Goal: Transaction & Acquisition: Subscribe to service/newsletter

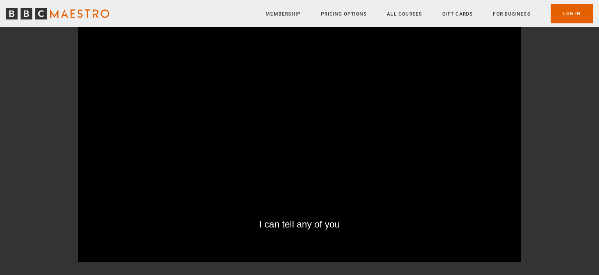
scroll to position [903, 0]
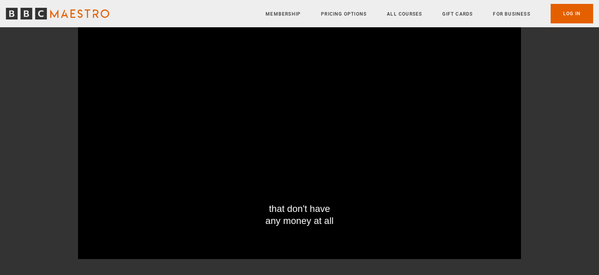
click at [33, 210] on section "Course trailer that don't have any money at all Video Player is loading. Play B…" at bounding box center [299, 113] width 599 height 342
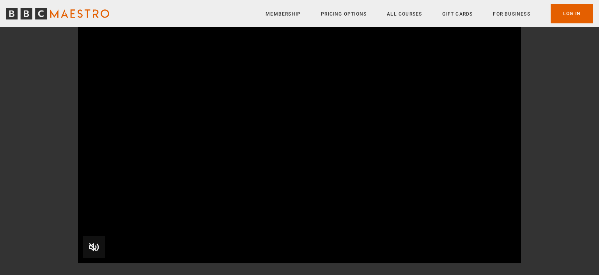
scroll to position [108, 0]
click at [92, 244] on span "Video Player" at bounding box center [94, 245] width 22 height 22
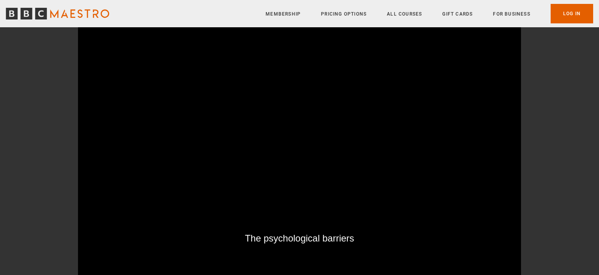
scroll to position [94, 0]
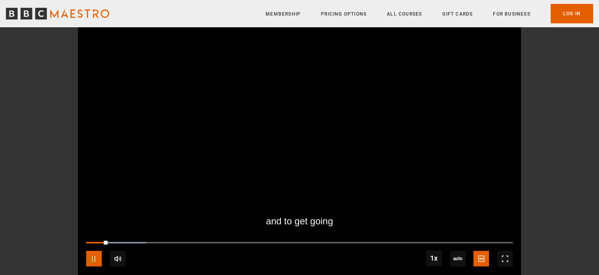
click at [94, 259] on span "Video Player" at bounding box center [94, 259] width 16 height 16
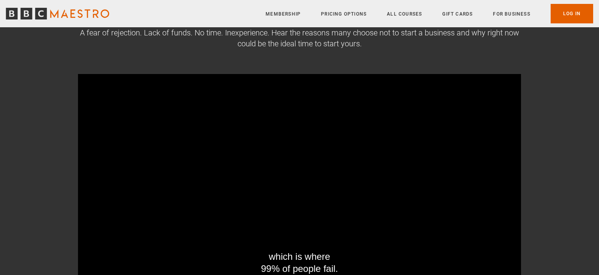
scroll to position [0, 0]
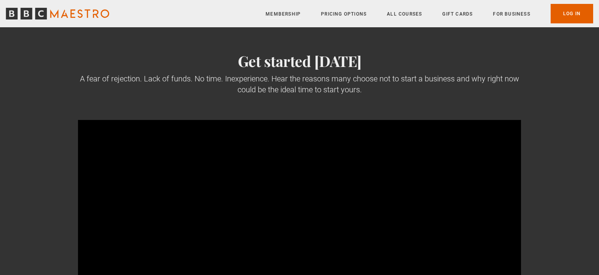
click at [289, 14] on link "Membership" at bounding box center [282, 14] width 35 height 8
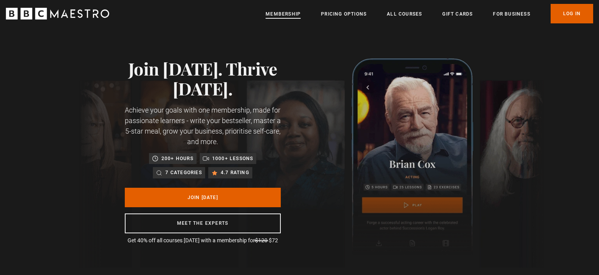
click at [294, 12] on link "Membership" at bounding box center [282, 14] width 35 height 8
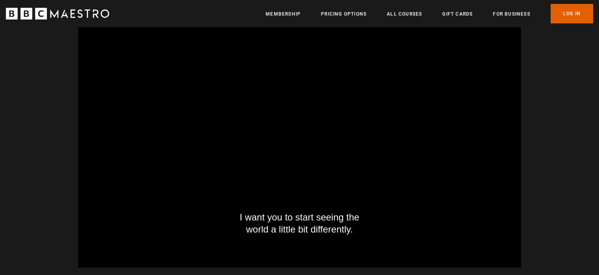
scroll to position [0, 919]
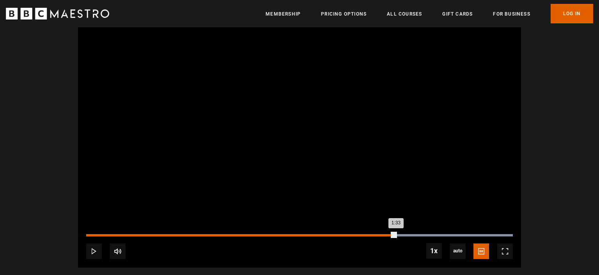
click at [396, 236] on div "Loaded : 100.00% 1:30 1:33" at bounding box center [299, 235] width 426 height 2
click at [391, 235] on div "1:30" at bounding box center [242, 235] width 313 height 2
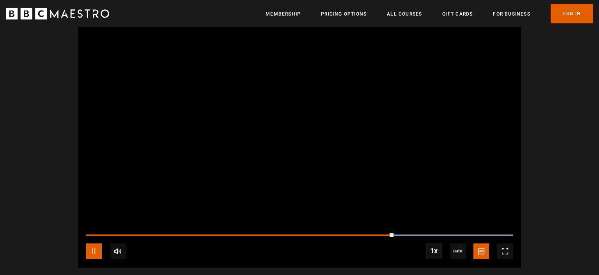
click at [91, 250] on span "Video Player" at bounding box center [94, 252] width 16 height 16
click at [389, 234] on div "10s Skip Back 10 seconds Pause 10s Skip Forward 10 seconds Loaded : 100.00% 1:3…" at bounding box center [299, 245] width 443 height 43
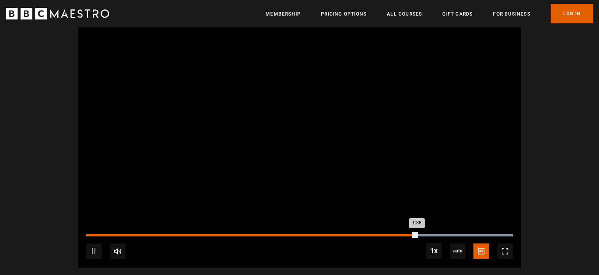
click at [384, 235] on div "1:36" at bounding box center [251, 235] width 331 height 2
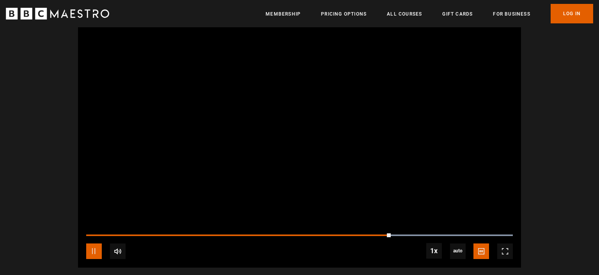
click at [97, 251] on span "Video Player" at bounding box center [94, 252] width 16 height 16
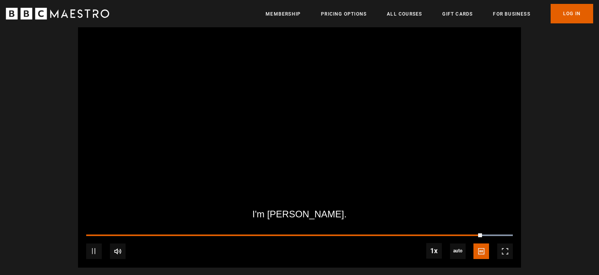
scroll to position [0, 1430]
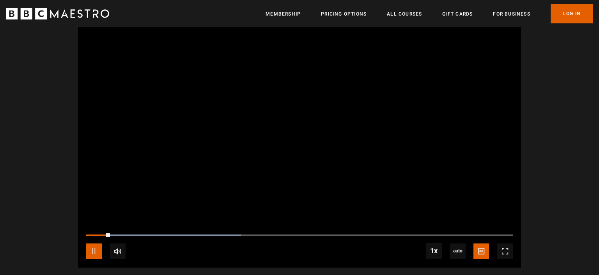
click at [92, 247] on span "Video Player" at bounding box center [94, 252] width 16 height 16
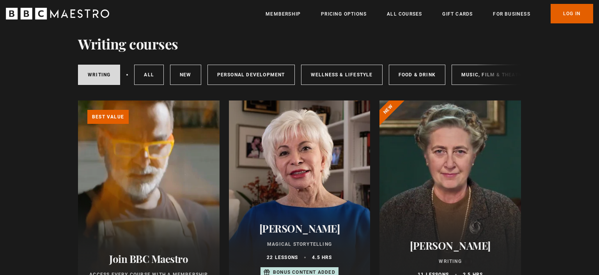
scroll to position [65, 0]
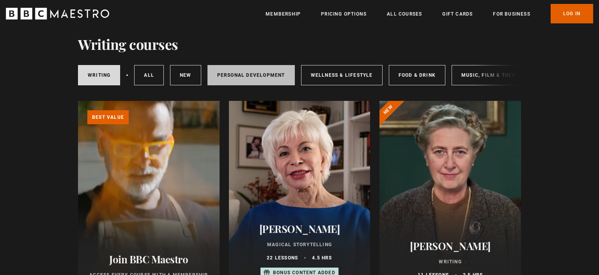
click at [253, 77] on link "Personal Development" at bounding box center [250, 75] width 87 height 20
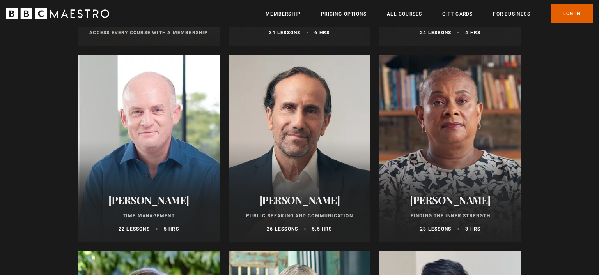
scroll to position [312, 0]
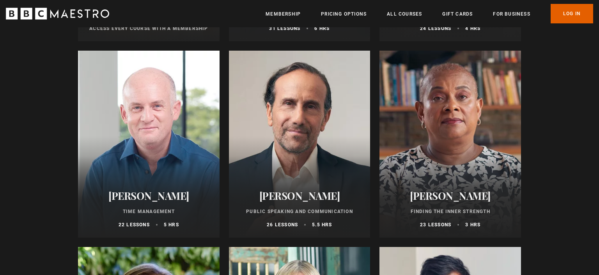
click at [330, 164] on div at bounding box center [299, 144] width 141 height 187
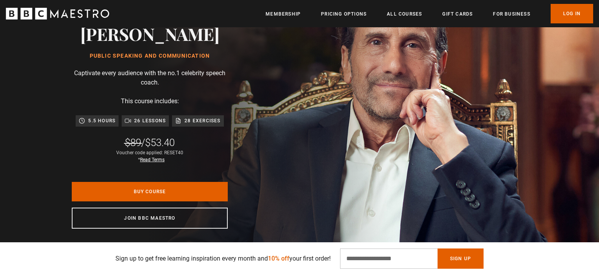
scroll to position [171, 0]
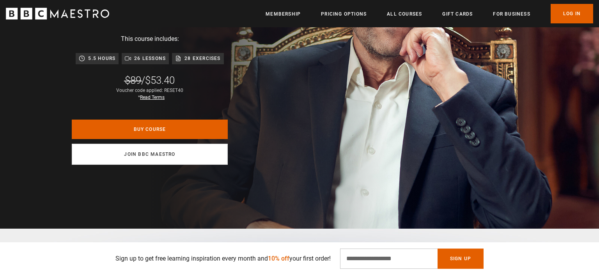
click at [122, 158] on link "Join BBC Maestro" at bounding box center [150, 154] width 156 height 21
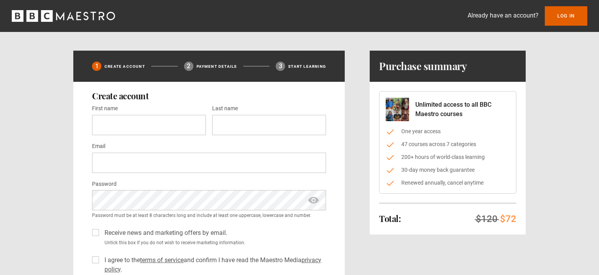
click at [358, 221] on div "1 Create Account 2 Payment details 3 Start learning Create account First name *…" at bounding box center [299, 205] width 452 height 308
click at [191, 115] on input "First name *" at bounding box center [149, 125] width 114 height 20
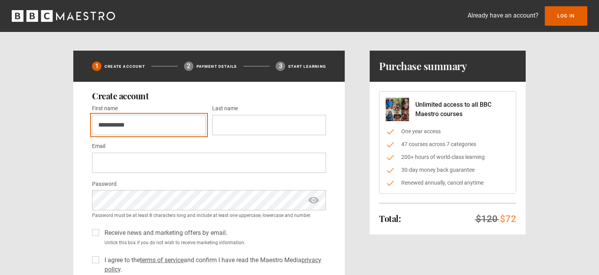
type input "**********"
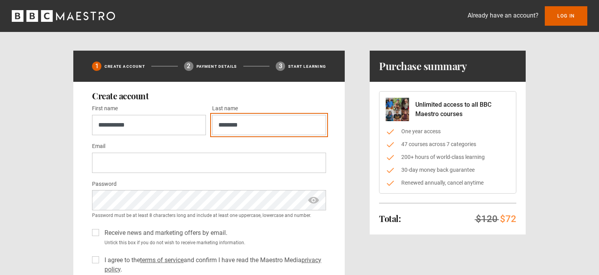
type input "********"
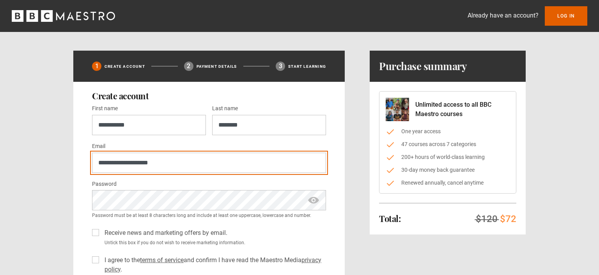
type input "**********"
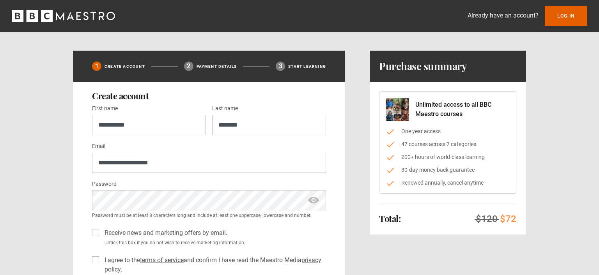
click at [314, 197] on span "show password" at bounding box center [313, 200] width 12 height 20
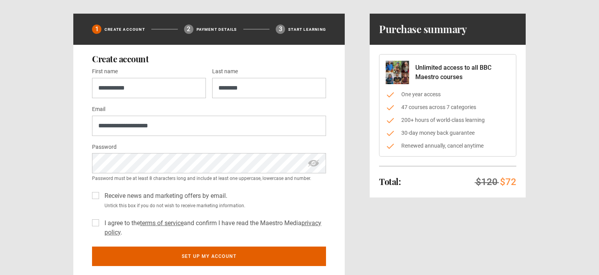
scroll to position [42, 0]
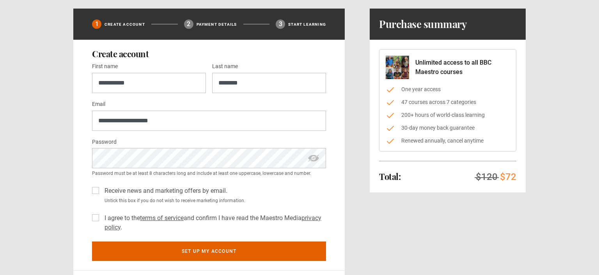
click at [101, 217] on label "I agree to the terms of service and confirm I have read the Maestro Media priva…" at bounding box center [213, 223] width 224 height 19
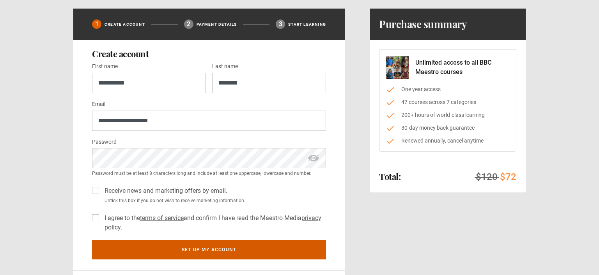
click at [234, 247] on button "Set up my account" at bounding box center [209, 249] width 234 height 19
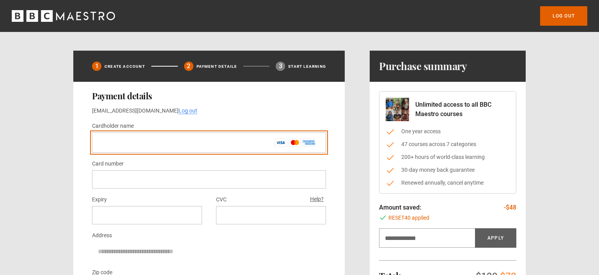
click at [255, 144] on input "Cardholder name *" at bounding box center [209, 143] width 234 height 20
type input "**********"
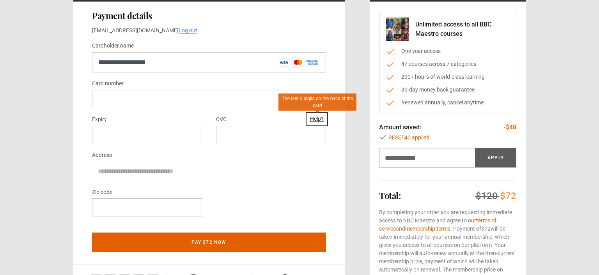
scroll to position [82, 0]
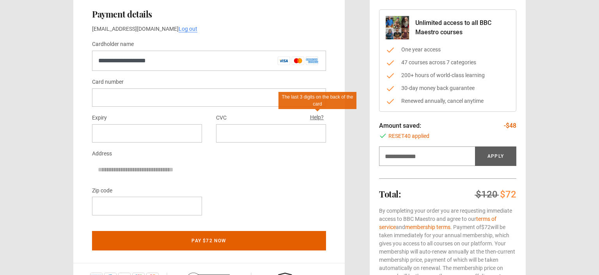
click at [106, 212] on div at bounding box center [147, 206] width 110 height 18
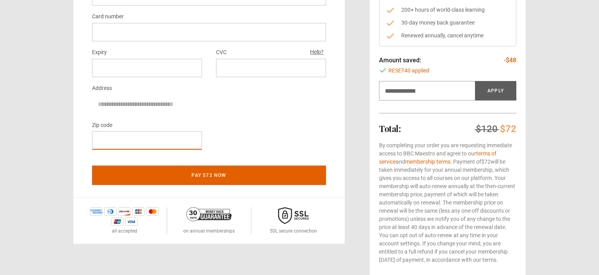
scroll to position [148, 0]
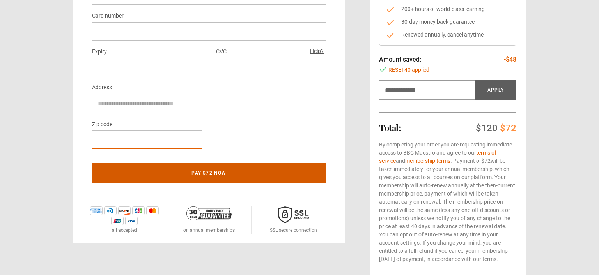
click at [113, 166] on button "Pay $72 now" at bounding box center [209, 172] width 234 height 19
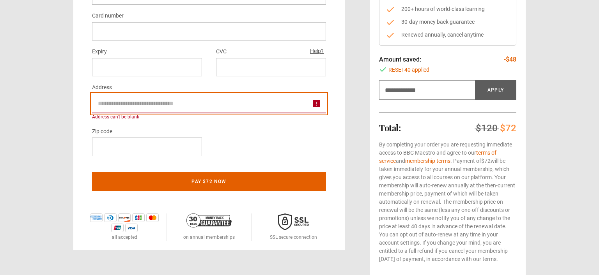
click at [142, 99] on input "Address" at bounding box center [209, 103] width 234 height 19
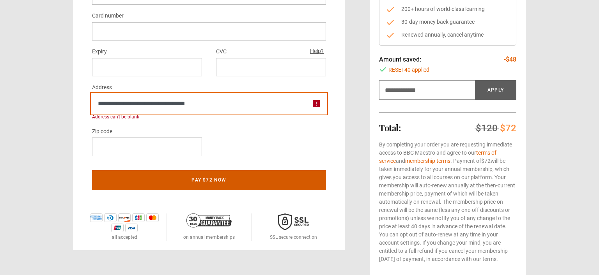
type input "**********"
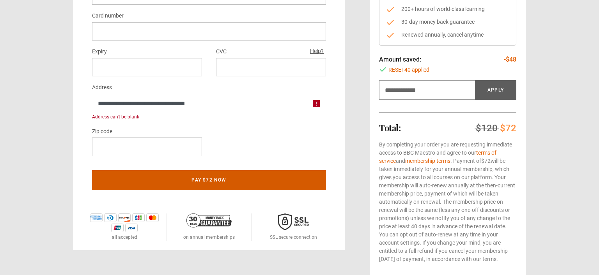
click at [200, 178] on button "Pay $72 now" at bounding box center [209, 179] width 234 height 19
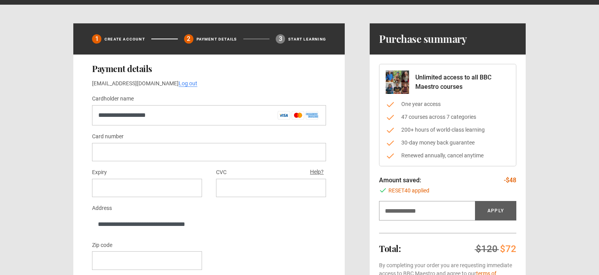
scroll to position [0, 0]
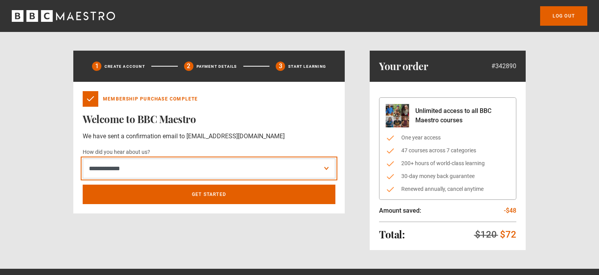
select select "*****"
click option "*****" at bounding box center [0, 0] width 0 height 0
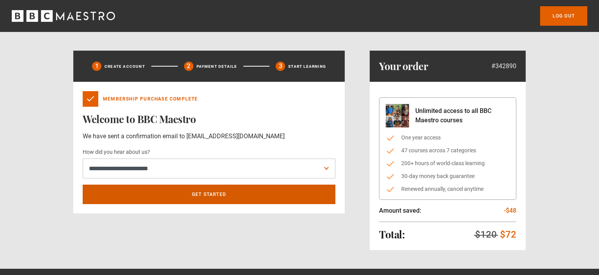
click at [127, 195] on link "Get Started" at bounding box center [209, 194] width 253 height 19
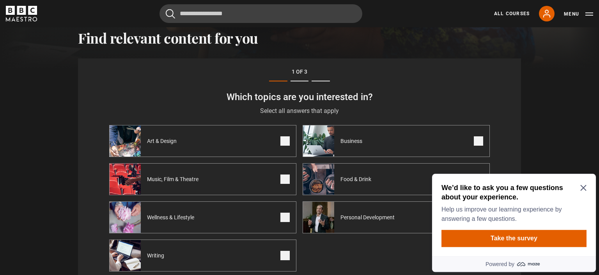
click at [478, 137] on span at bounding box center [478, 140] width 9 height 9
click at [582, 188] on icon "Close Maze Prompt" at bounding box center [583, 188] width 6 height 6
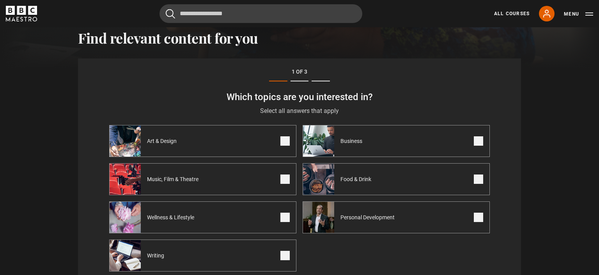
click at [477, 181] on span at bounding box center [478, 179] width 9 height 9
click at [478, 217] on span at bounding box center [478, 217] width 9 height 9
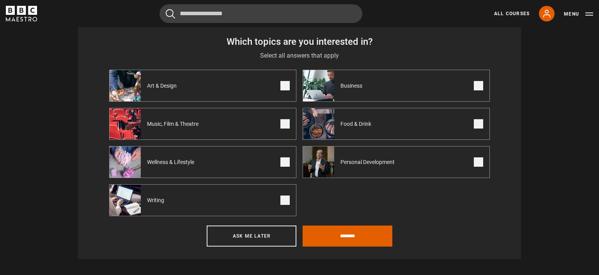
scroll to position [343, 0]
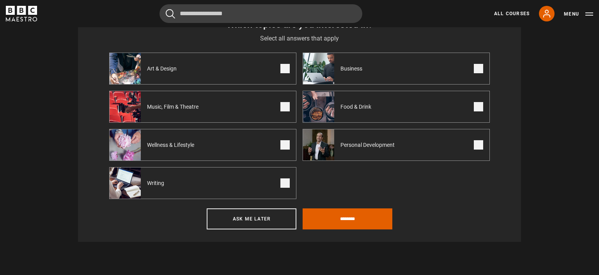
click at [284, 145] on span at bounding box center [284, 144] width 9 height 9
click at [283, 182] on span at bounding box center [284, 183] width 9 height 9
click at [351, 223] on input "********" at bounding box center [347, 219] width 90 height 21
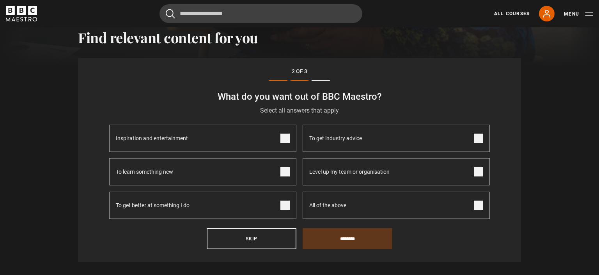
scroll to position [270, 0]
click at [282, 168] on span at bounding box center [284, 172] width 9 height 9
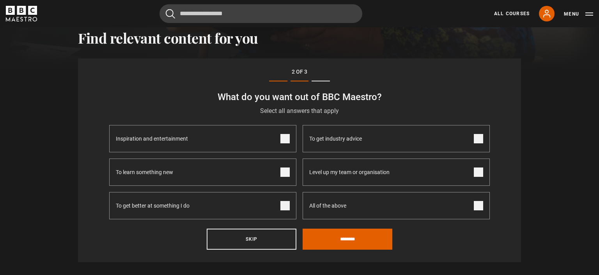
click at [480, 171] on span at bounding box center [478, 172] width 9 height 9
click at [281, 203] on span at bounding box center [284, 205] width 9 height 9
click at [284, 139] on span at bounding box center [284, 138] width 9 height 9
click at [334, 239] on input "********" at bounding box center [347, 239] width 90 height 21
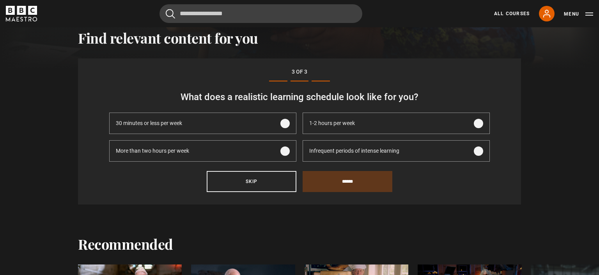
click at [479, 122] on span at bounding box center [478, 123] width 9 height 9
click at [285, 150] on span at bounding box center [284, 151] width 9 height 9
click at [343, 180] on input "******" at bounding box center [347, 181] width 90 height 21
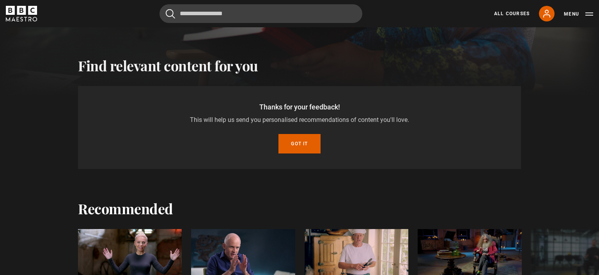
scroll to position [242, 0]
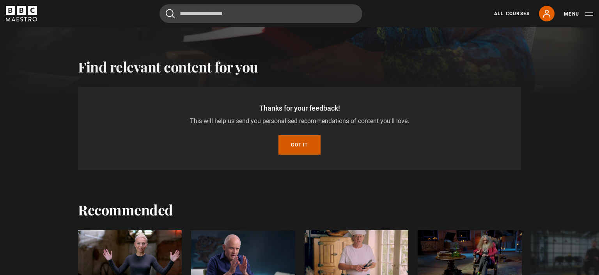
click at [305, 145] on button "Got it" at bounding box center [299, 144] width 42 height 19
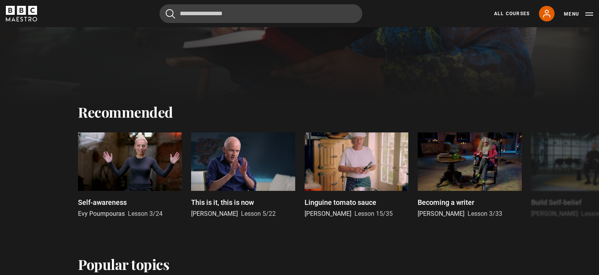
scroll to position [235, 0]
click at [99, 173] on div at bounding box center [130, 162] width 104 height 58
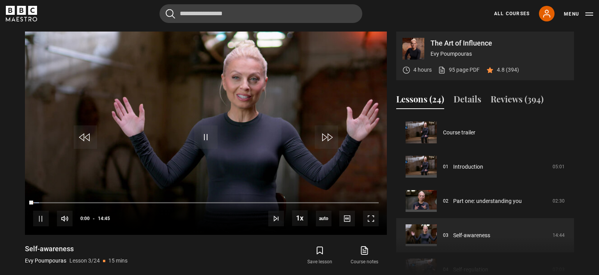
scroll to position [69, 0]
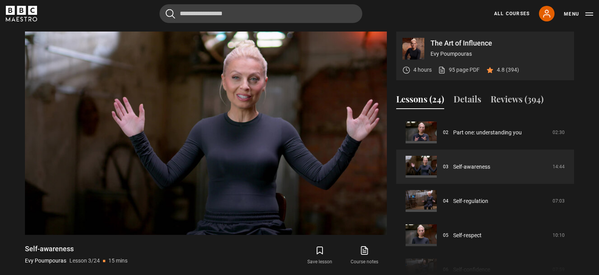
click at [474, 41] on p "The Art of Influence" at bounding box center [498, 43] width 137 height 7
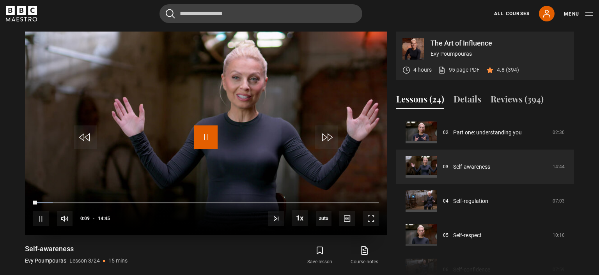
click at [204, 140] on span "Video Player" at bounding box center [205, 137] width 23 height 23
click at [433, 100] on button "Lessons (24)" at bounding box center [420, 101] width 48 height 16
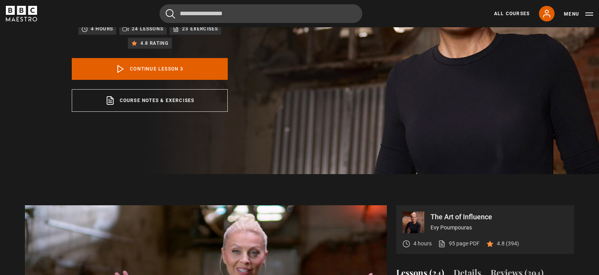
scroll to position [147, 0]
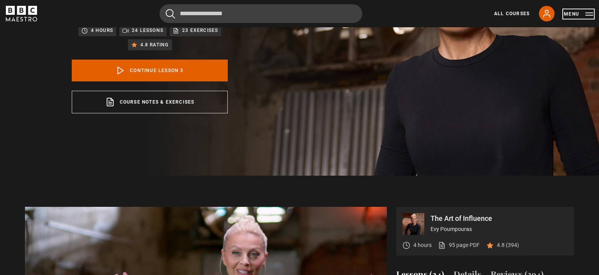
click at [575, 16] on button "Menu" at bounding box center [578, 14] width 29 height 8
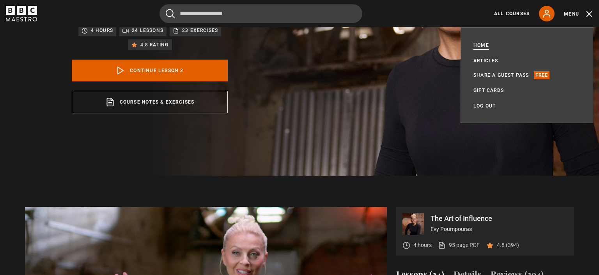
click at [484, 46] on link "Home" at bounding box center [481, 45] width 16 height 8
click at [483, 46] on link "Home" at bounding box center [481, 45] width 16 height 8
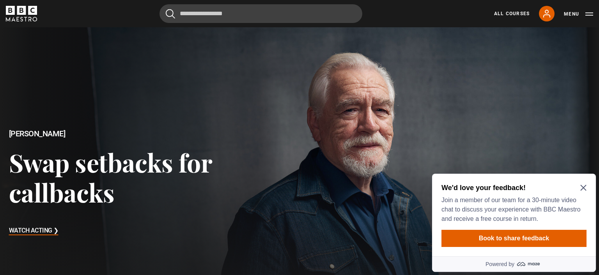
click at [585, 187] on icon "Close Maze Prompt" at bounding box center [583, 188] width 6 height 6
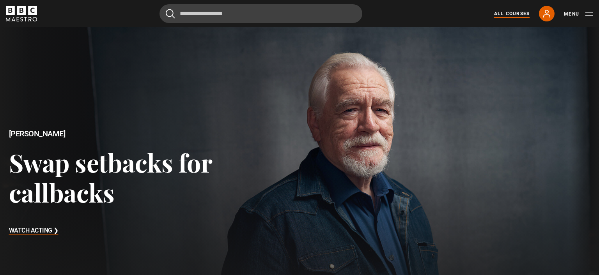
click at [508, 11] on link "All Courses" at bounding box center [511, 13] width 35 height 7
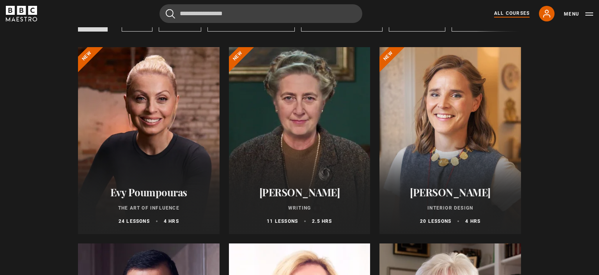
scroll to position [72, 0]
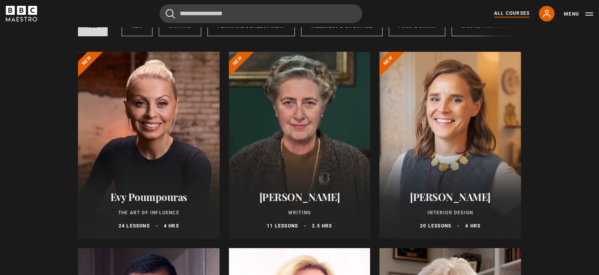
click at [132, 149] on div at bounding box center [148, 145] width 141 height 187
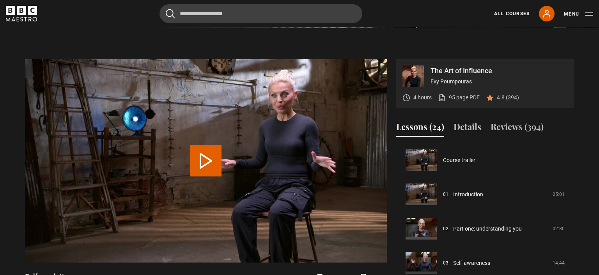
scroll to position [296, 0]
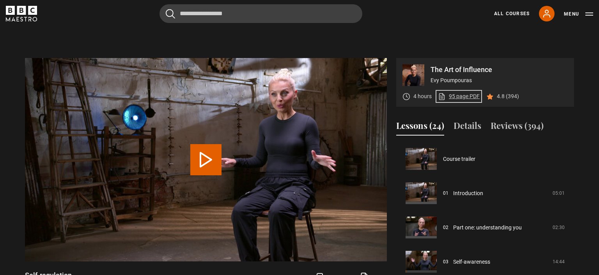
click at [462, 95] on link "95 page PDF (opens in new tab)" at bounding box center [459, 96] width 42 height 8
click at [208, 156] on button "Play Lesson Self-regulation" at bounding box center [205, 159] width 31 height 31
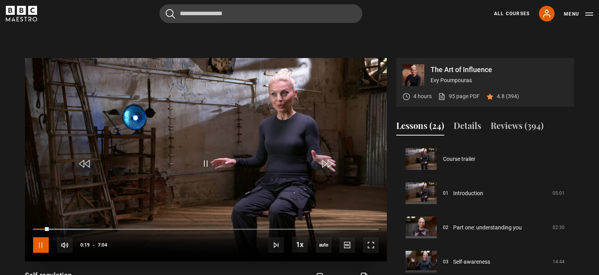
click at [43, 244] on span "Video Player" at bounding box center [41, 245] width 16 height 16
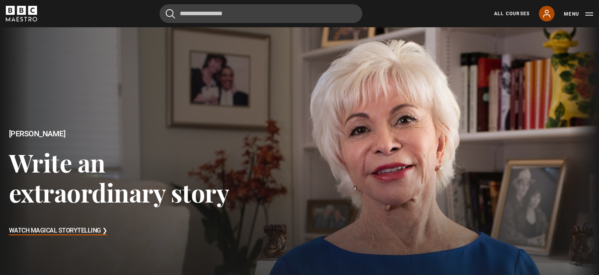
click at [547, 11] on icon at bounding box center [546, 13] width 9 height 9
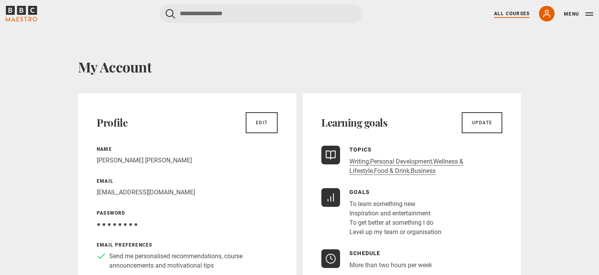
click at [518, 12] on link "All Courses" at bounding box center [511, 13] width 35 height 7
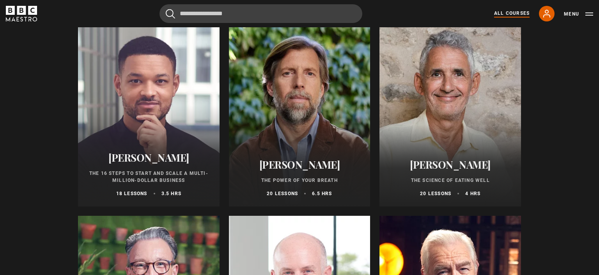
scroll to position [910, 0]
